Goal: Task Accomplishment & Management: Manage account settings

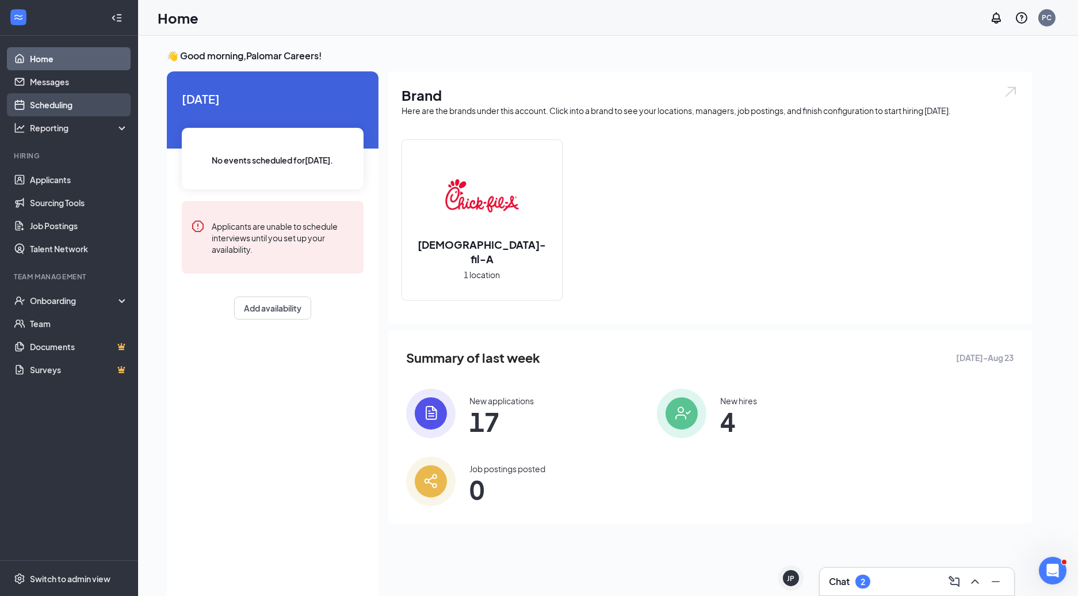
click at [64, 110] on link "Scheduling" at bounding box center [79, 104] width 98 height 23
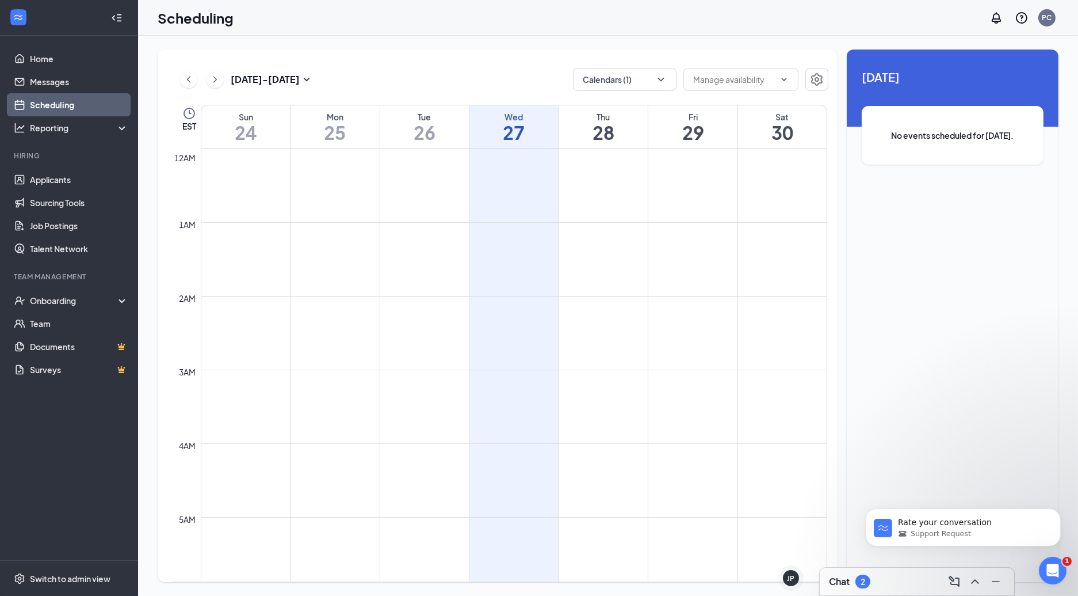
scroll to position [565, 0]
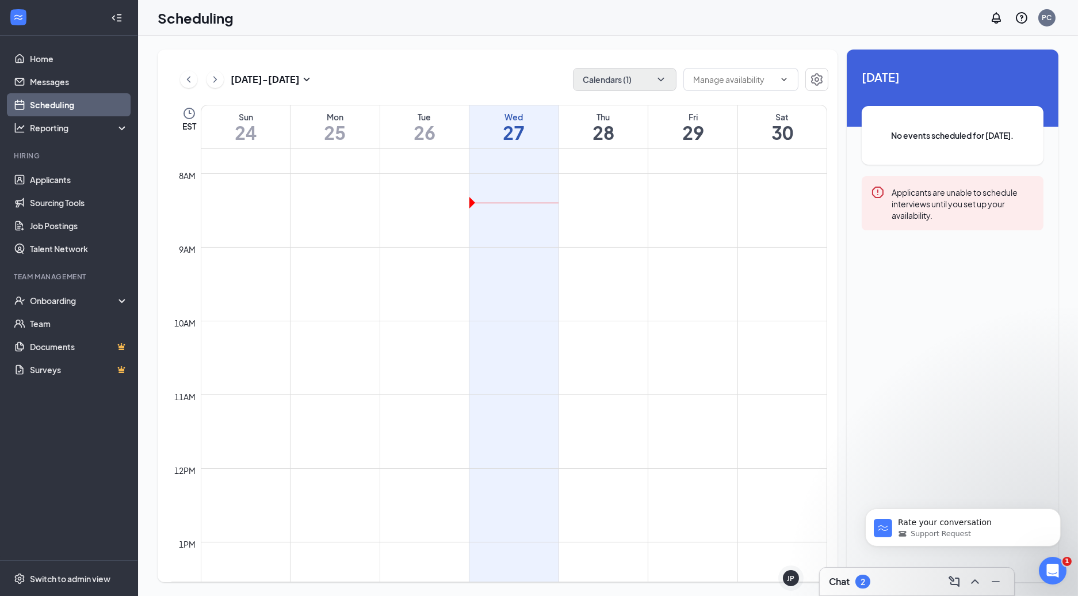
click at [661, 79] on icon "ChevronDown" at bounding box center [661, 80] width 12 height 12
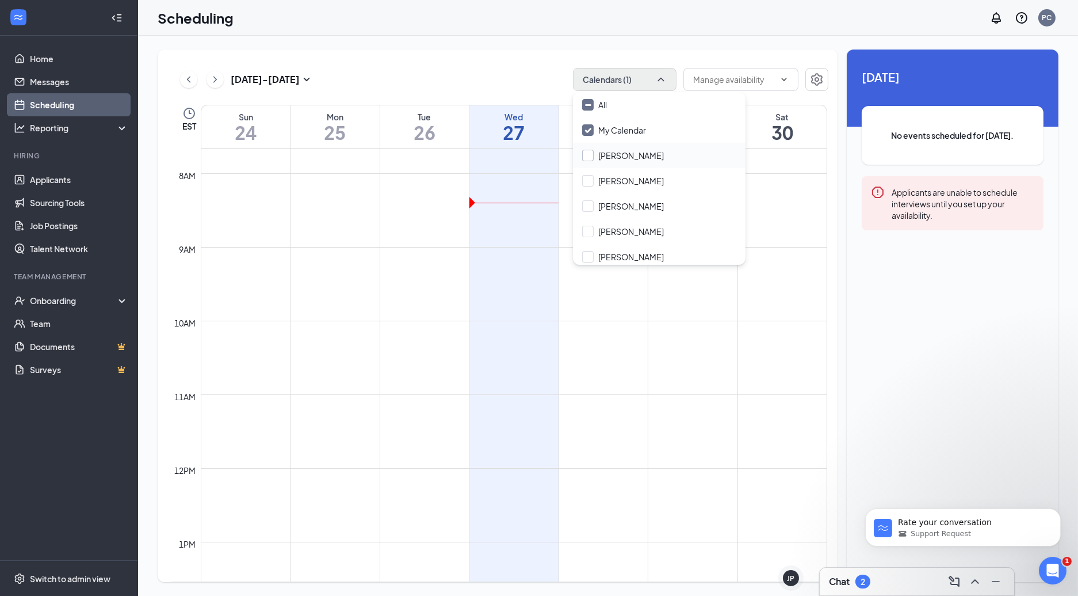
click at [592, 154] on div at bounding box center [588, 156] width 12 height 12
click at [592, 154] on input "[PERSON_NAME]" at bounding box center [623, 156] width 82 height 12
click at [586, 157] on div at bounding box center [588, 156] width 12 height 12
click at [586, 157] on input "[PERSON_NAME]" at bounding box center [623, 156] width 82 height 12
click at [590, 157] on div at bounding box center [588, 156] width 12 height 12
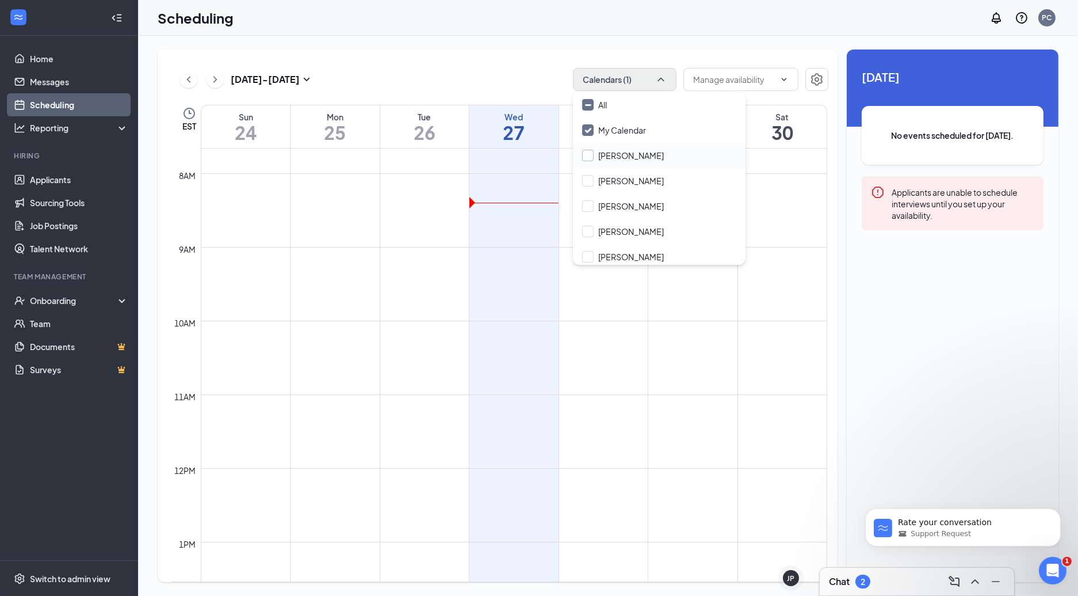
click at [590, 157] on input "[PERSON_NAME]" at bounding box center [623, 156] width 82 height 12
click at [590, 157] on div at bounding box center [588, 156] width 12 height 12
click at [590, 157] on input "[PERSON_NAME]" at bounding box center [623, 156] width 82 height 12
click at [590, 157] on div at bounding box center [588, 156] width 12 height 12
click at [590, 157] on input "[PERSON_NAME]" at bounding box center [623, 156] width 82 height 12
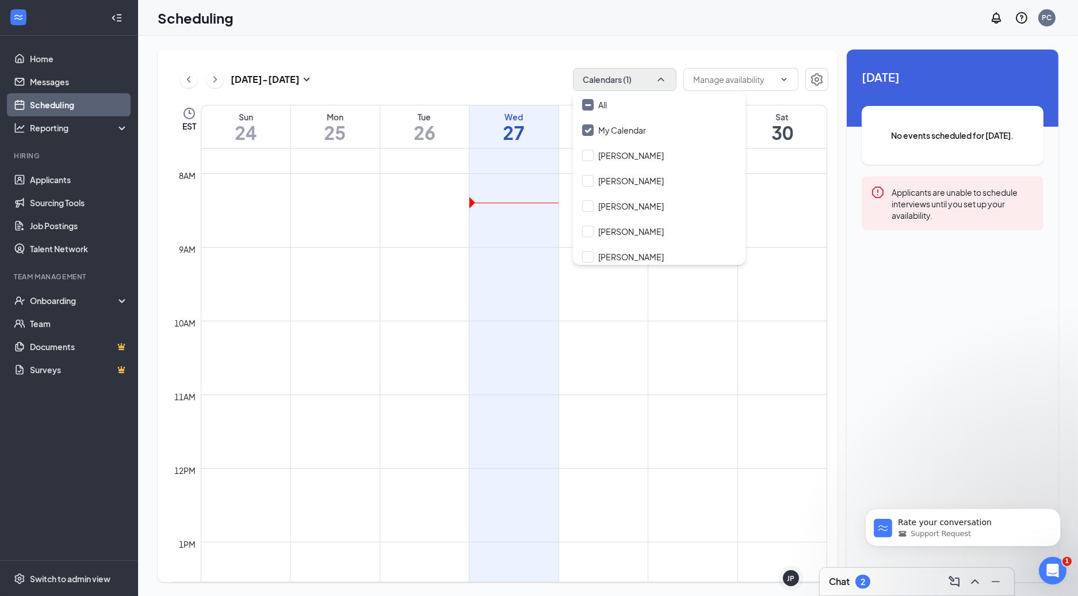
scroll to position [0, 0]
click at [592, 157] on div at bounding box center [588, 156] width 12 height 12
click at [592, 157] on input "[PERSON_NAME]" at bounding box center [623, 156] width 82 height 12
click at [589, 154] on div at bounding box center [588, 156] width 12 height 12
click at [589, 154] on input "[PERSON_NAME]" at bounding box center [623, 156] width 82 height 12
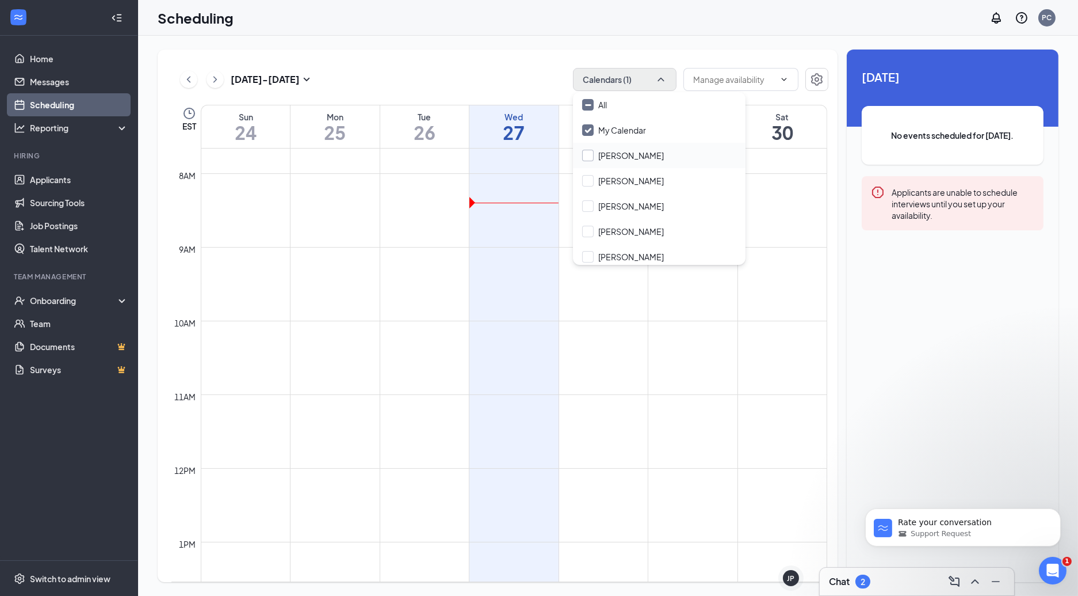
click at [589, 154] on div at bounding box center [588, 156] width 12 height 12
click at [589, 154] on input "[PERSON_NAME]" at bounding box center [623, 156] width 82 height 12
click at [589, 154] on div at bounding box center [588, 156] width 12 height 12
click at [589, 154] on input "[PERSON_NAME]" at bounding box center [623, 156] width 82 height 12
click at [588, 154] on input "[PERSON_NAME]" at bounding box center [623, 156] width 82 height 12
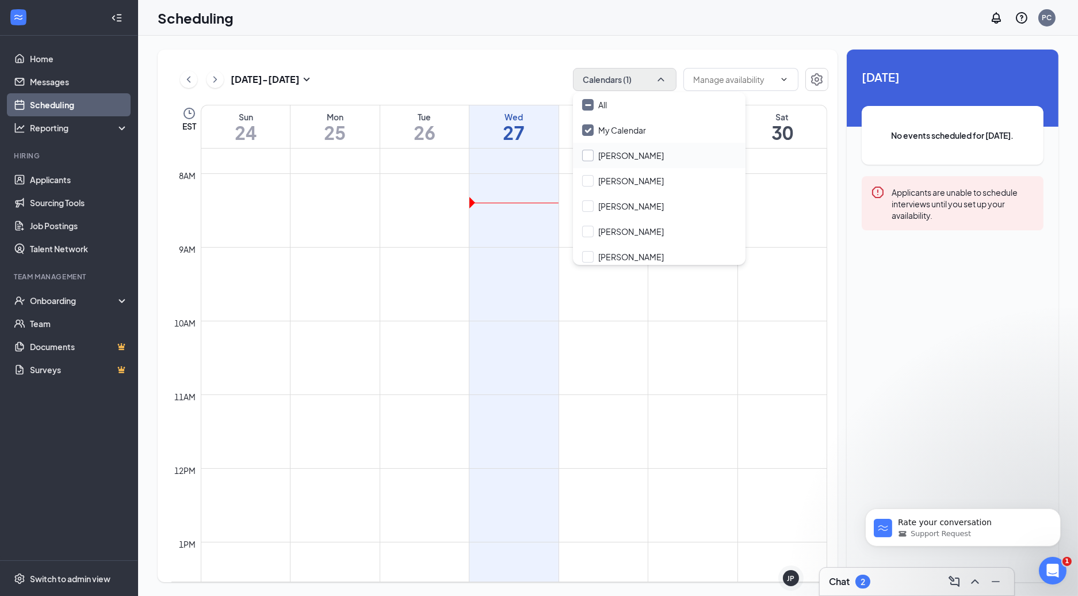
checkbox input "true"
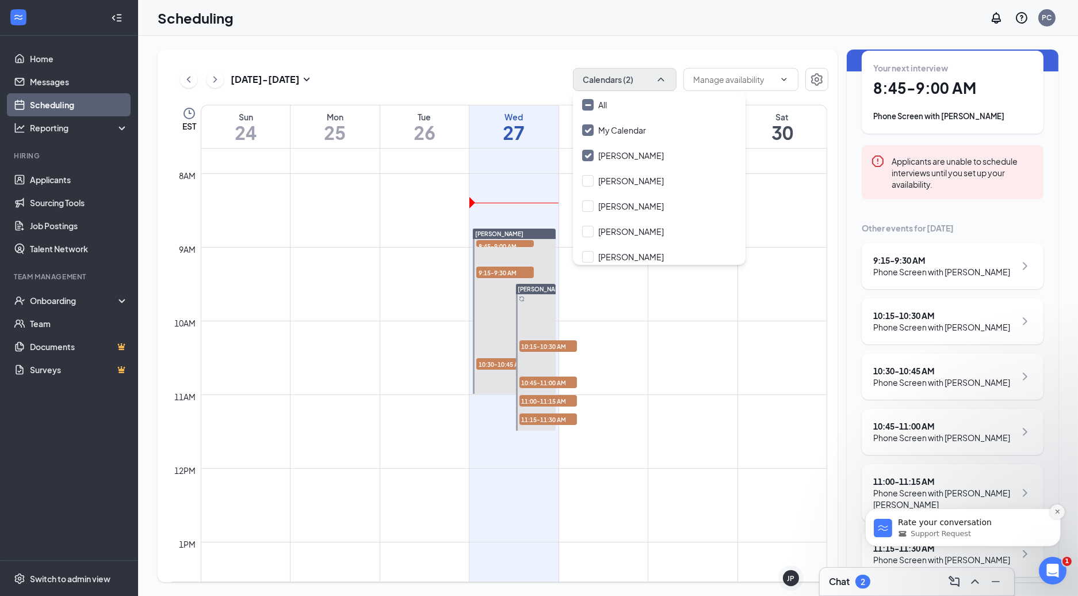
click at [1058, 511] on icon "Dismiss notification" at bounding box center [1057, 511] width 6 height 6
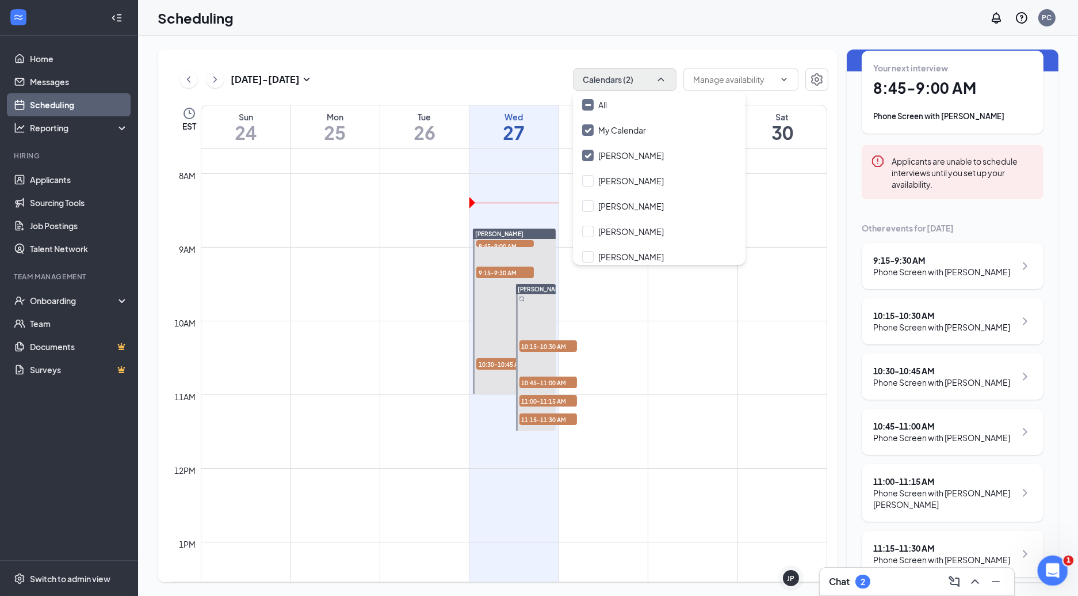
click at [1054, 565] on icon "Open Intercom Messenger" at bounding box center [1051, 568] width 19 height 19
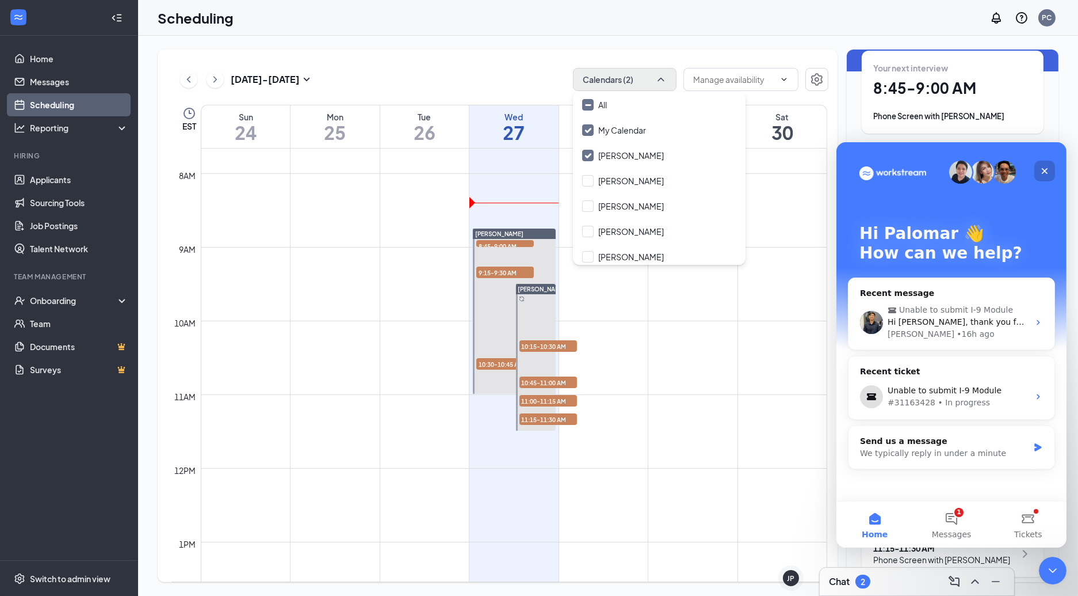
click at [1046, 166] on icon "Close" at bounding box center [1044, 170] width 9 height 9
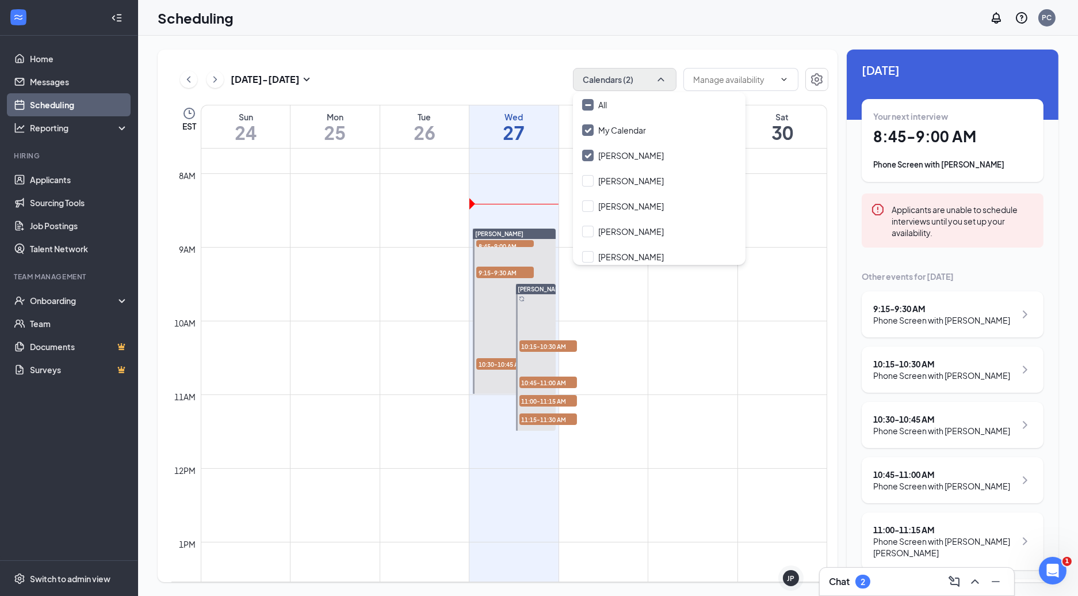
click at [510, 152] on td at bounding box center [514, 145] width 627 height 18
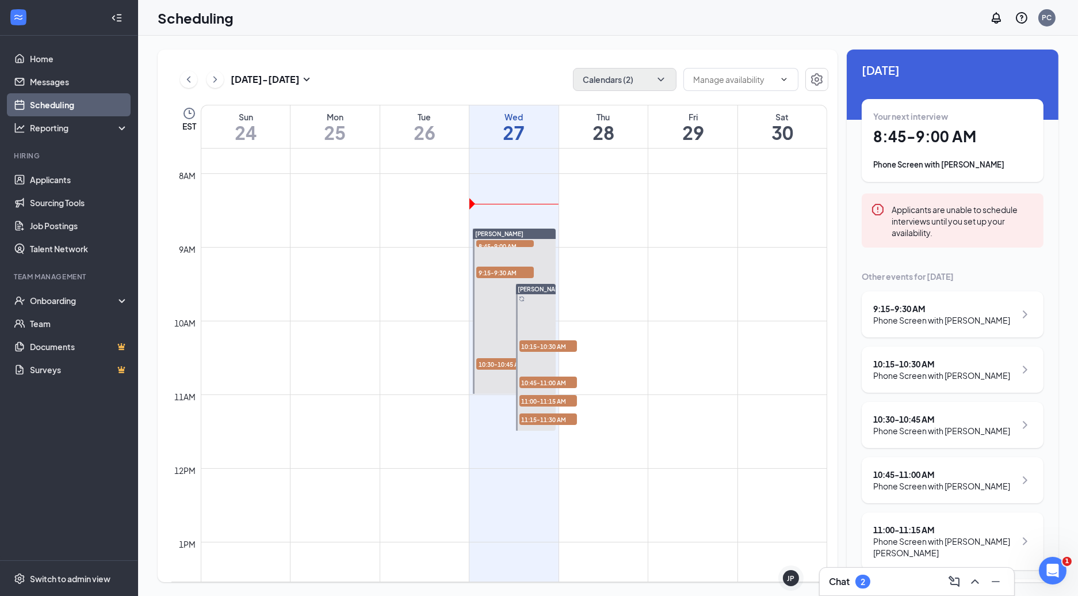
click at [510, 152] on td at bounding box center [514, 145] width 627 height 18
click at [939, 136] on h1 "8:45 - 9:00 AM" at bounding box center [953, 137] width 159 height 20
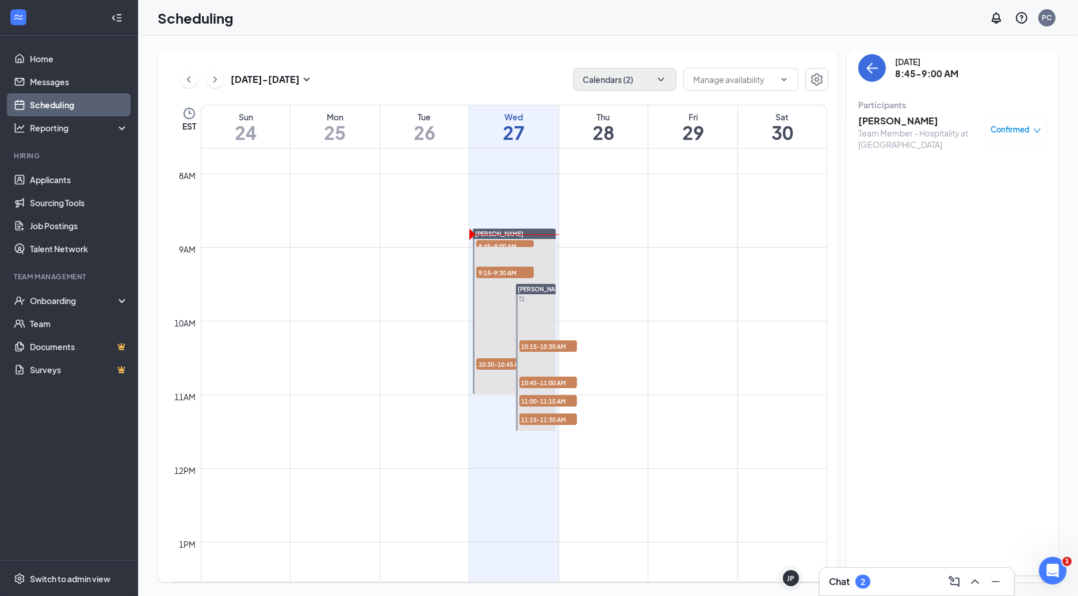
click at [893, 120] on h3 "[PERSON_NAME]" at bounding box center [919, 121] width 121 height 13
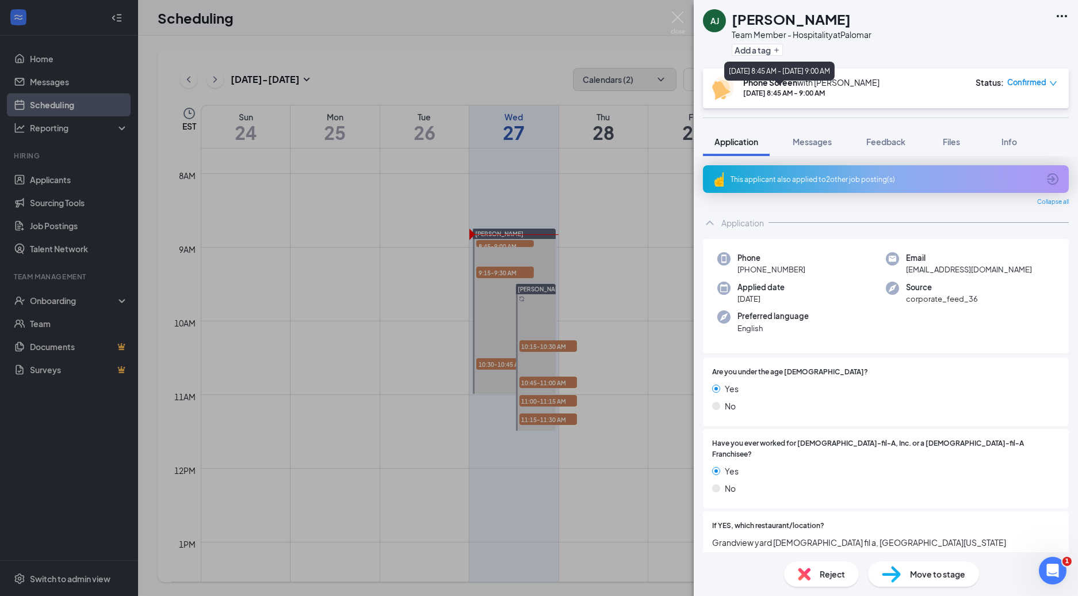
click at [784, 89] on div "[DATE] 8:45 AM - 9:00 AM" at bounding box center [811, 93] width 136 height 10
click at [781, 97] on div "[DATE] 8:45 AM - 9:00 AM" at bounding box center [811, 93] width 136 height 10
click at [773, 29] on div "Team Member - Hospitality at [GEOGRAPHIC_DATA]" at bounding box center [802, 35] width 140 height 12
click at [718, 25] on div "AJ" at bounding box center [715, 21] width 9 height 12
click at [800, 89] on div "[DATE] 8:45 AM - 9:00 AM" at bounding box center [811, 93] width 136 height 10
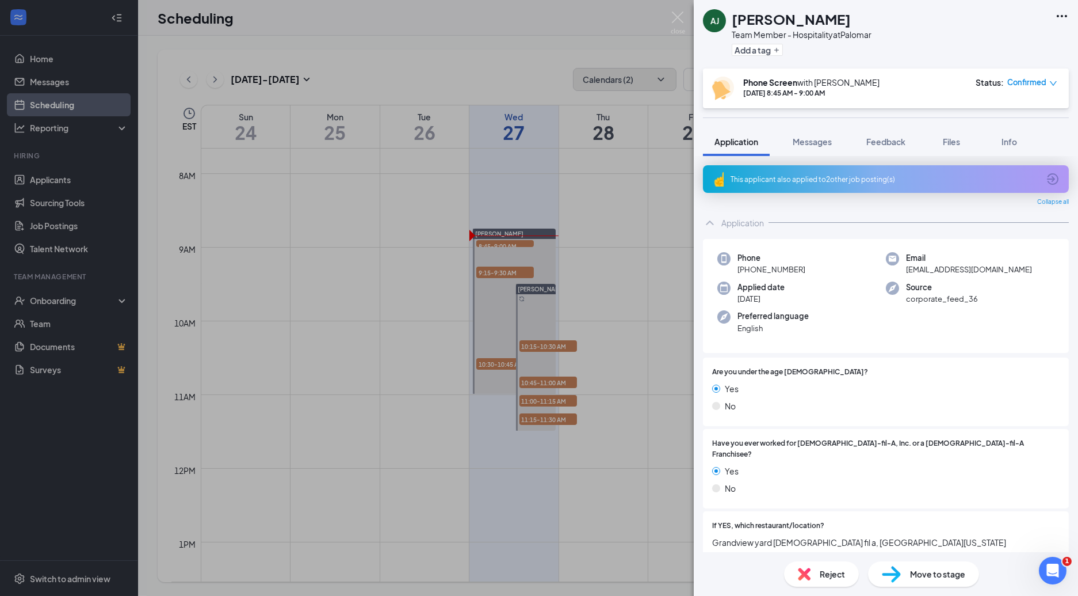
click at [776, 29] on div "Team Member - Hospitality at [GEOGRAPHIC_DATA]" at bounding box center [802, 35] width 140 height 12
click at [887, 140] on span "Feedback" at bounding box center [886, 141] width 39 height 10
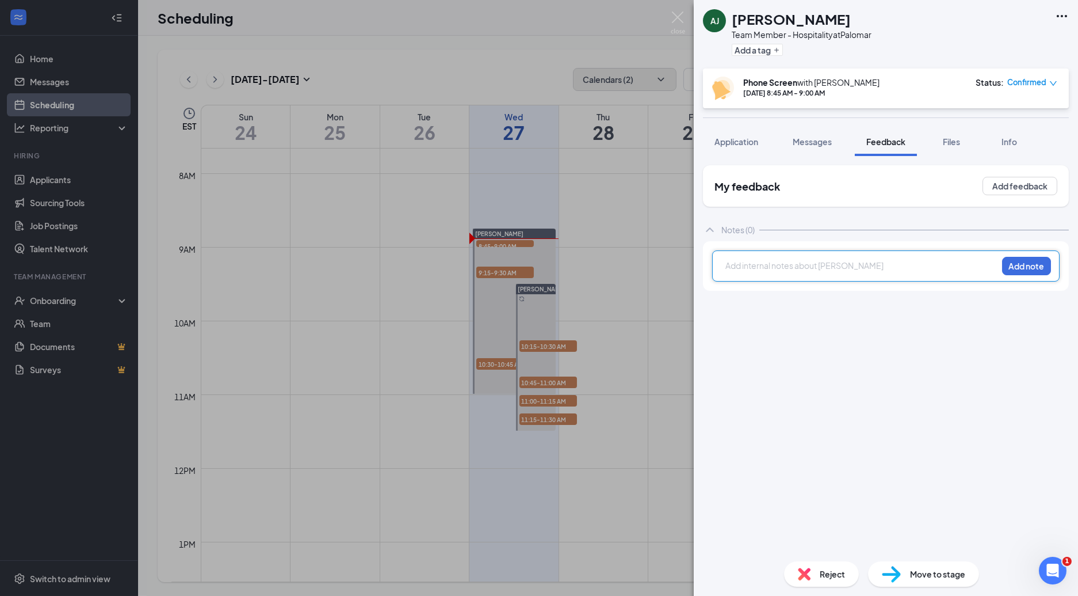
click at [743, 265] on div at bounding box center [861, 266] width 271 height 12
click at [800, 265] on span "loves [PERSON_NAME]. am [PERSON_NAME] grad" at bounding box center [820, 265] width 189 height 10
click at [789, 264] on span "loves [PERSON_NAME]. am [PERSON_NAME] grad" at bounding box center [820, 265] width 189 height 10
click at [863, 260] on div "loves [PERSON_NAME]. i am [PERSON_NAME] grad" at bounding box center [861, 266] width 271 height 12
click at [861, 265] on span "loves [PERSON_NAME]. i am [PERSON_NAME] grad [GEOGRAPHIC_DATA]" at bounding box center [822, 271] width 193 height 22
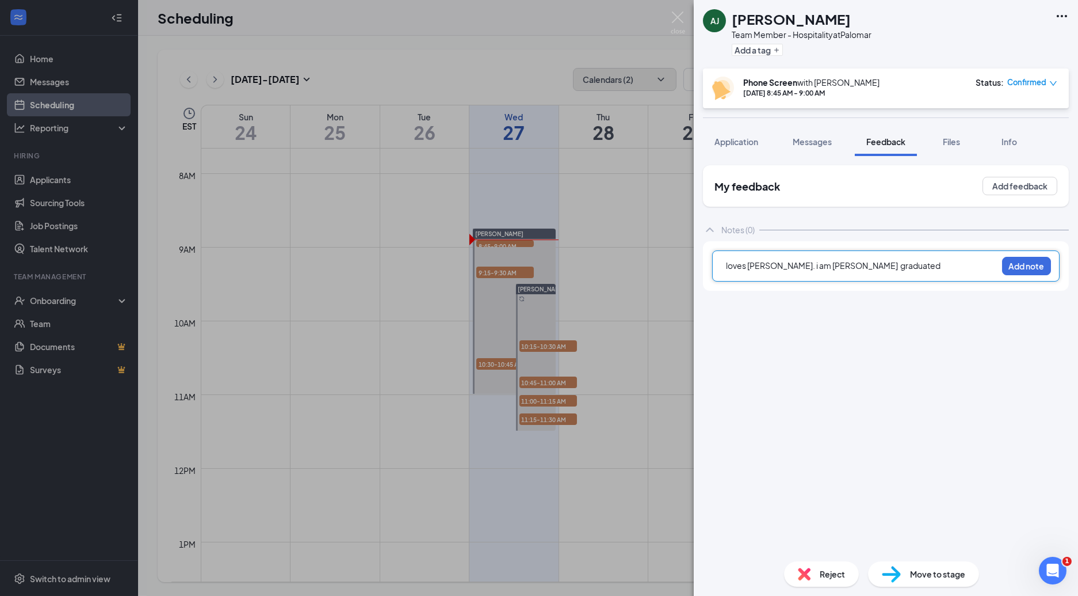
click at [893, 268] on div "loves [PERSON_NAME]. i am [PERSON_NAME] graduated" at bounding box center [861, 266] width 271 height 12
click at [787, 276] on span "loves [PERSON_NAME]. i am [PERSON_NAME] graduated. [GEOGRAPHIC_DATA]. [PERSON_N…" at bounding box center [839, 271] width 226 height 22
click at [935, 279] on span "loves [PERSON_NAME]. i am [PERSON_NAME] graduated. [GEOGRAPHIC_DATA]. knows [PE…" at bounding box center [851, 271] width 251 height 22
click at [791, 264] on span "loves [PERSON_NAME]. i am [PERSON_NAME] graduated. [GEOGRAPHIC_DATA]. knows [PE…" at bounding box center [856, 277] width 260 height 35
click at [954, 293] on div "loves [PERSON_NAME]. I am [PERSON_NAME] graduated. [GEOGRAPHIC_DATA]. knows [PE…" at bounding box center [862, 277] width 272 height 37
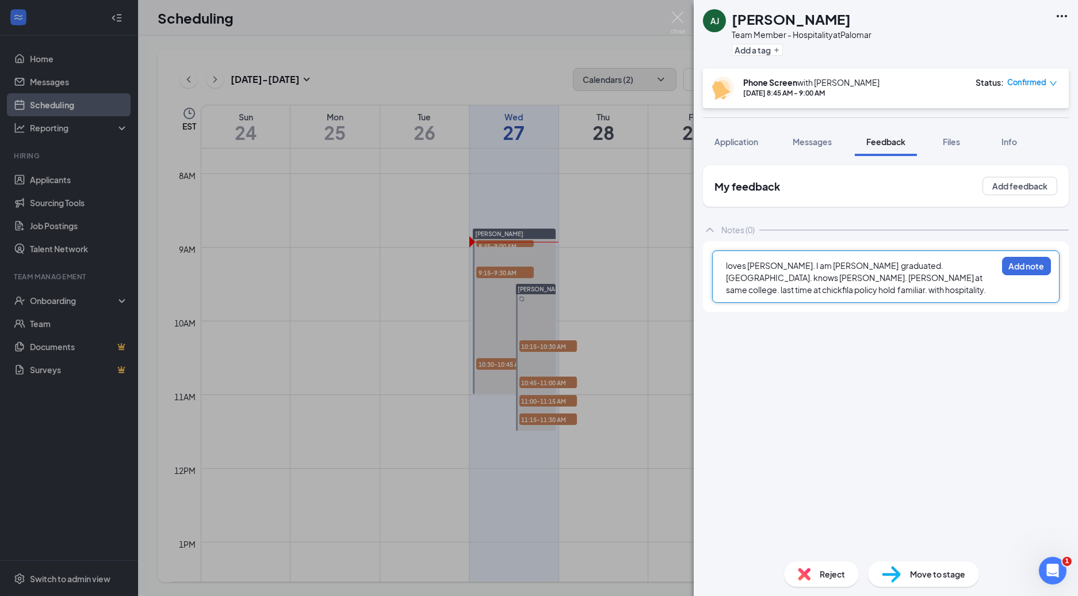
click at [943, 290] on div "loves [PERSON_NAME]. I am [PERSON_NAME] graduated. [GEOGRAPHIC_DATA]. knows [PE…" at bounding box center [861, 278] width 271 height 36
click at [1031, 83] on span "Confirmed" at bounding box center [1027, 83] width 39 height 12
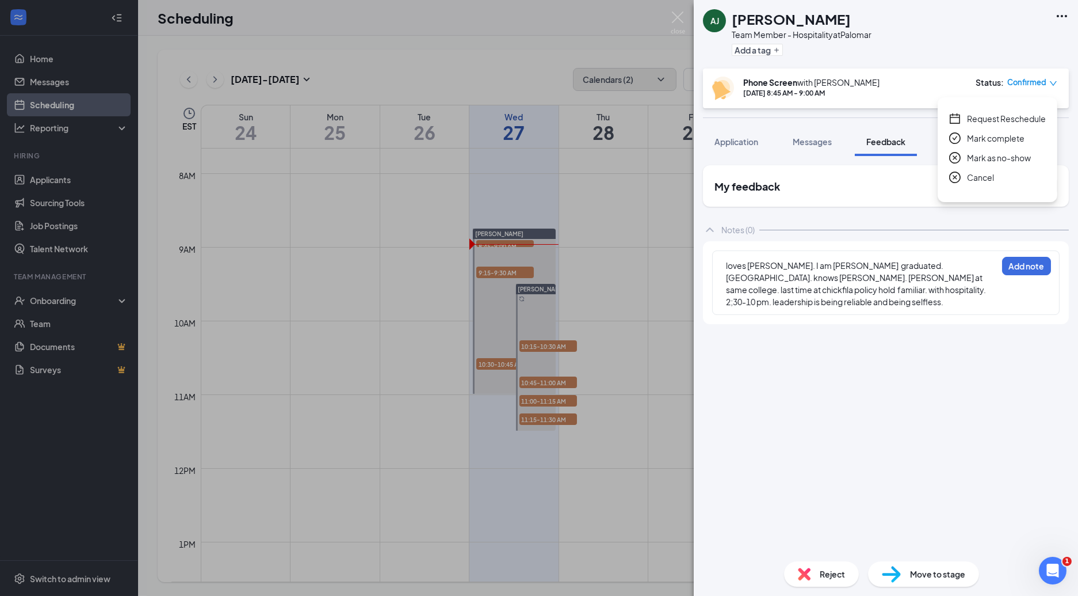
click at [999, 132] on span "Mark complete" at bounding box center [996, 138] width 58 height 13
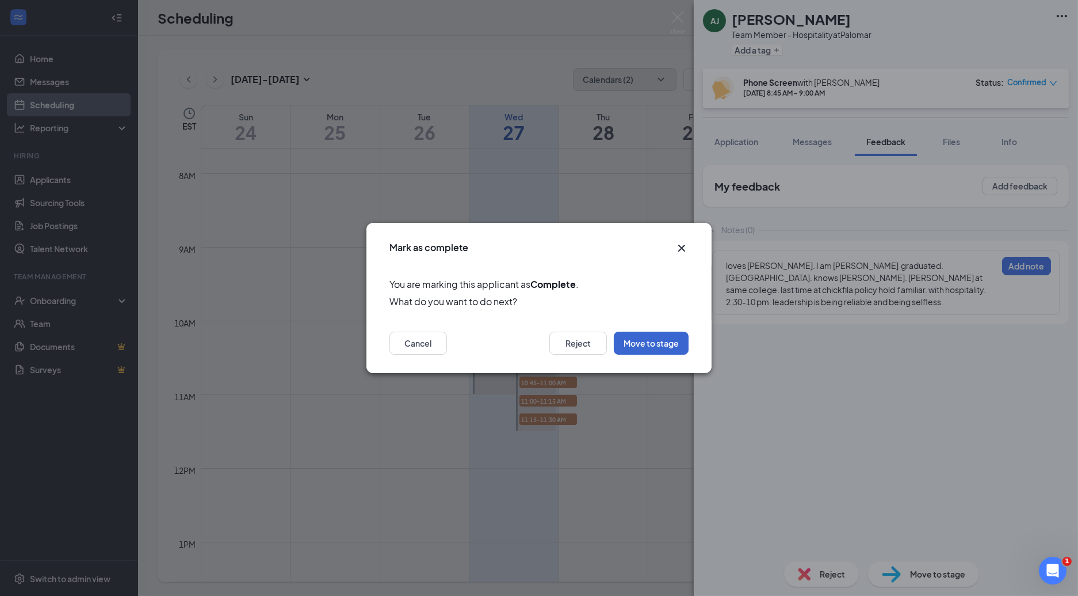
click at [651, 343] on button "Move to stage" at bounding box center [651, 342] width 75 height 23
